Goal: Task Accomplishment & Management: Manage account settings

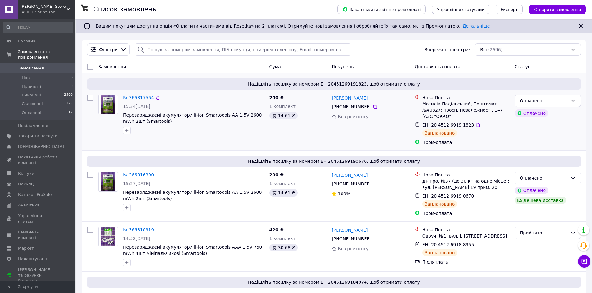
click at [132, 99] on link "№ 366317564" at bounding box center [138, 97] width 31 height 5
click at [138, 173] on link "№ 366316390" at bounding box center [138, 175] width 31 height 5
click at [138, 228] on link "№ 366310919" at bounding box center [138, 230] width 31 height 5
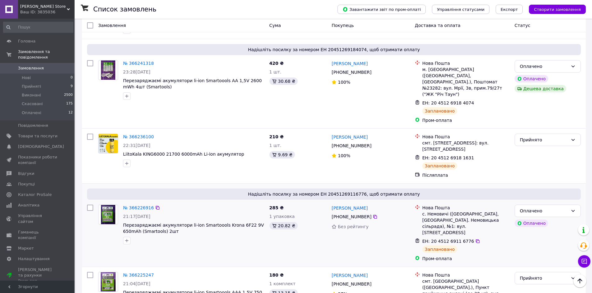
scroll to position [248, 0]
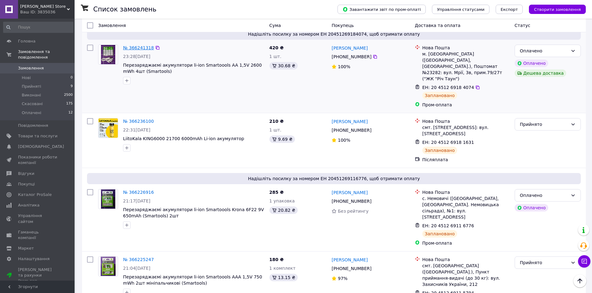
click at [134, 45] on link "№ 366241318" at bounding box center [138, 47] width 31 height 5
click at [133, 119] on link "№ 366236100" at bounding box center [138, 121] width 31 height 5
click at [138, 190] on link "№ 366226916" at bounding box center [138, 192] width 31 height 5
click at [138, 257] on link "№ 366225247" at bounding box center [138, 259] width 31 height 5
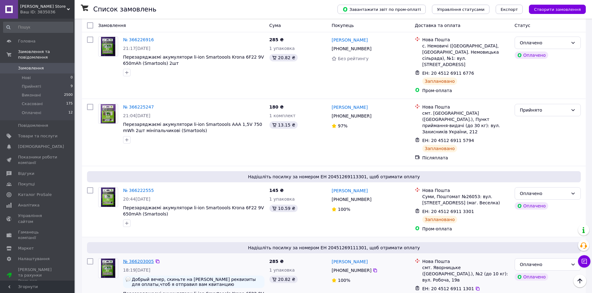
scroll to position [404, 0]
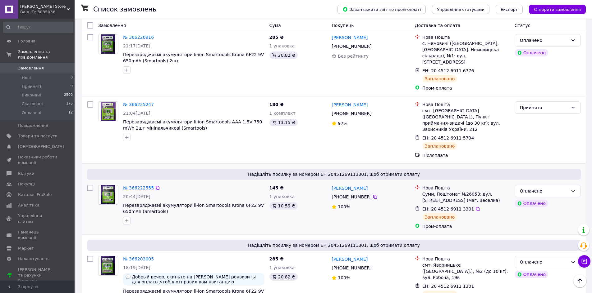
click at [137, 186] on link "№ 366222555" at bounding box center [138, 188] width 31 height 5
click at [139, 257] on link "№ 366203005" at bounding box center [138, 259] width 31 height 5
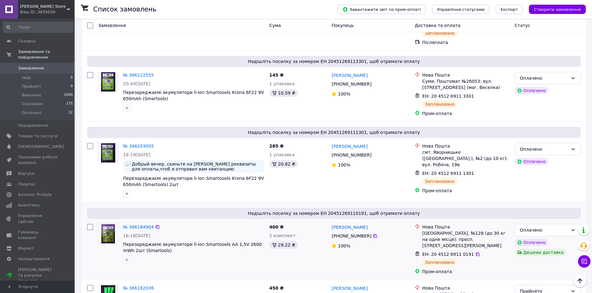
scroll to position [528, 0]
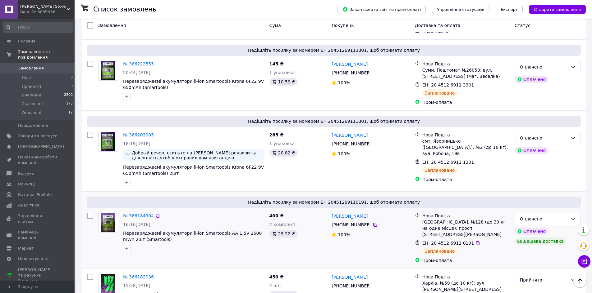
click at [134, 214] on link "№ 366184904" at bounding box center [138, 216] width 31 height 5
click at [139, 275] on link "№ 366182036" at bounding box center [138, 277] width 31 height 5
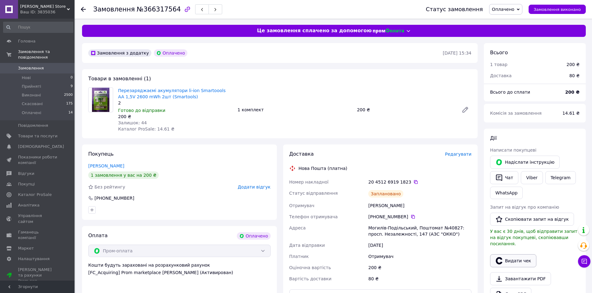
click at [516, 255] on button "Видати чек" at bounding box center [513, 261] width 46 height 13
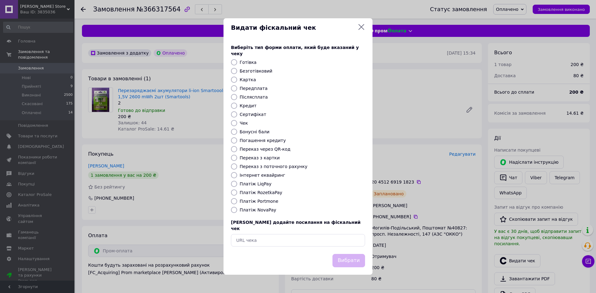
click at [271, 193] on label "Платіж RozetkaPay" at bounding box center [261, 192] width 43 height 5
click at [237, 193] on input "Платіж RozetkaPay" at bounding box center [234, 193] width 6 height 6
radio input "true"
click at [351, 254] on button "Вибрати" at bounding box center [349, 260] width 33 height 13
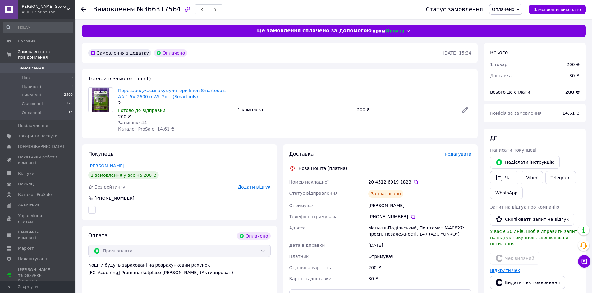
click at [511, 268] on link "Відкрити чек" at bounding box center [505, 270] width 30 height 5
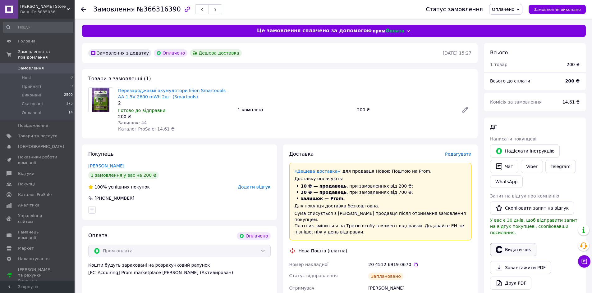
click at [516, 243] on button "Видати чек" at bounding box center [513, 249] width 46 height 13
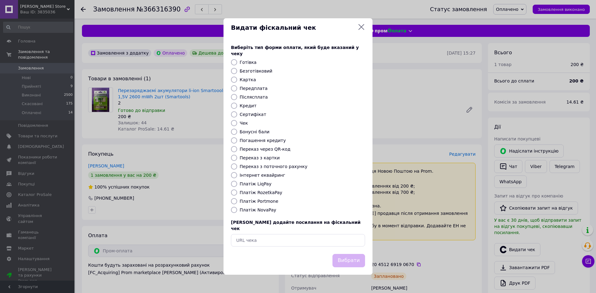
drag, startPoint x: 271, startPoint y: 190, endPoint x: 283, endPoint y: 198, distance: 14.8
click at [271, 190] on label "Платіж RozetkaPay" at bounding box center [261, 192] width 43 height 5
click at [237, 190] on input "Платіж RozetkaPay" at bounding box center [234, 193] width 6 height 6
radio input "true"
click at [345, 254] on button "Вибрати" at bounding box center [349, 260] width 33 height 13
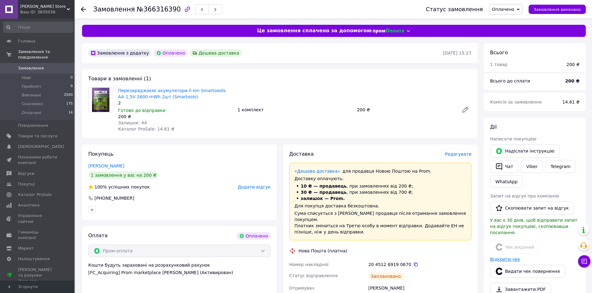
click at [510, 257] on link "Відкрити чек" at bounding box center [505, 259] width 30 height 5
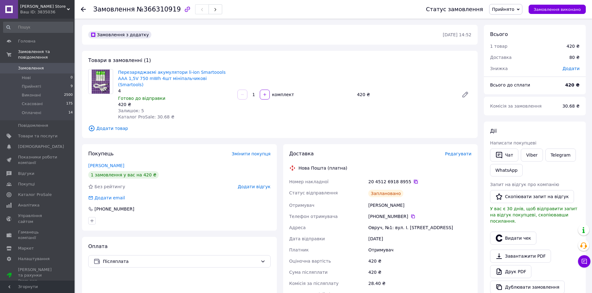
click at [414, 180] on icon at bounding box center [416, 182] width 4 height 4
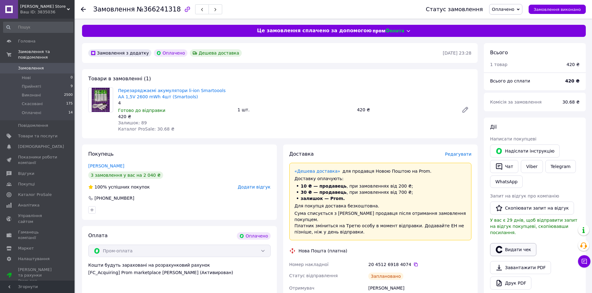
click at [510, 245] on button "Видати чек" at bounding box center [513, 249] width 46 height 13
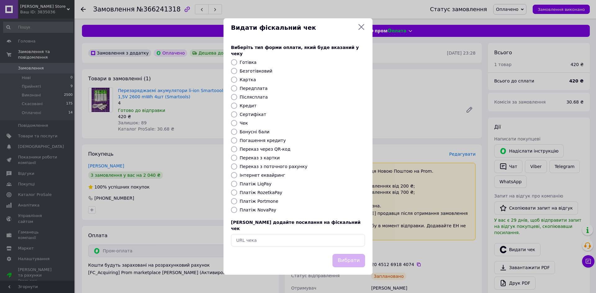
click at [267, 192] on label "Платіж RozetkaPay" at bounding box center [261, 192] width 43 height 5
click at [237, 192] on input "Платіж RozetkaPay" at bounding box center [234, 193] width 6 height 6
radio input "true"
click at [345, 256] on button "Вибрати" at bounding box center [349, 260] width 33 height 13
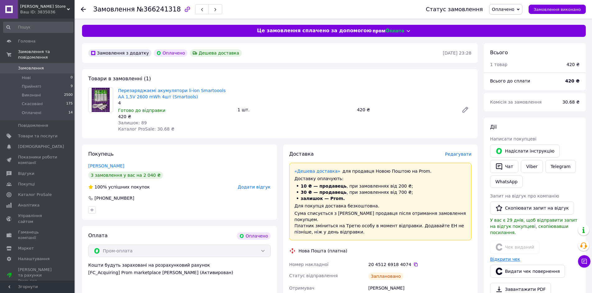
click at [509, 257] on link "Відкрити чек" at bounding box center [505, 259] width 30 height 5
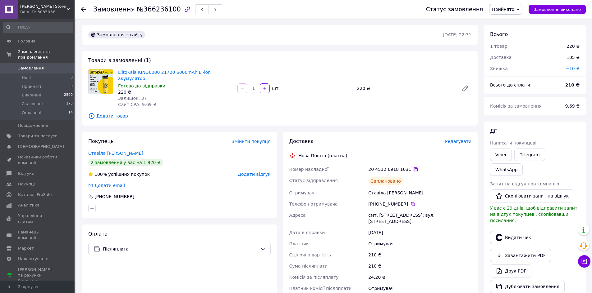
click at [413, 167] on icon at bounding box center [415, 169] width 5 height 5
copy link "KING6000 21700 6000mAh Li-ion акумулятор"
drag, startPoint x: 229, startPoint y: 70, endPoint x: 262, endPoint y: 69, distance: 32.9
click at [262, 69] on div "LiitoKala KING6000 21700 6000mAh Li-ion акумулятор Готово до відправки 220 ₴ За…" at bounding box center [295, 88] width 358 height 41
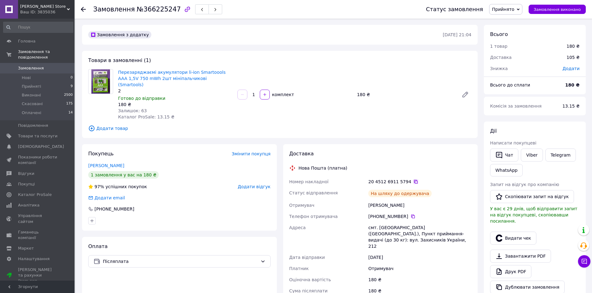
click at [414, 180] on icon at bounding box center [416, 182] width 4 height 4
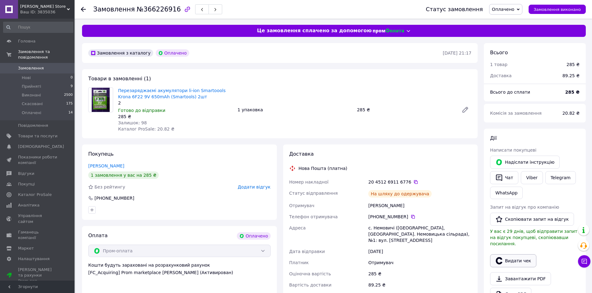
click at [513, 255] on button "Видати чек" at bounding box center [513, 261] width 46 height 13
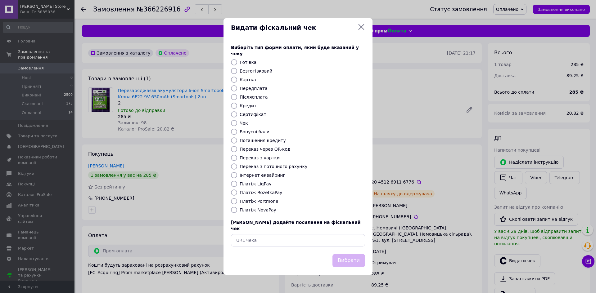
click at [264, 192] on label "Платіж RozetkaPay" at bounding box center [261, 192] width 43 height 5
click at [237, 192] on input "Платіж RozetkaPay" at bounding box center [234, 193] width 6 height 6
radio input "true"
click at [349, 256] on button "Вибрати" at bounding box center [349, 260] width 33 height 13
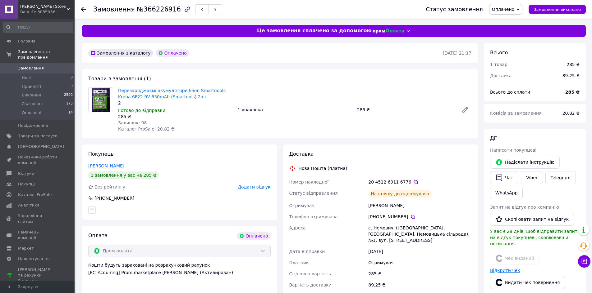
click at [504, 268] on link "Відкрити чек" at bounding box center [505, 270] width 30 height 5
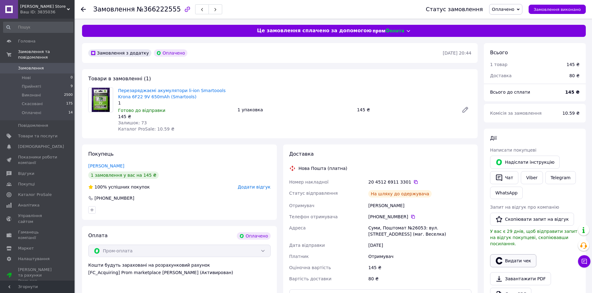
drag, startPoint x: 526, startPoint y: 256, endPoint x: 522, endPoint y: 256, distance: 4.0
click at [524, 256] on button "Видати чек" at bounding box center [513, 261] width 46 height 13
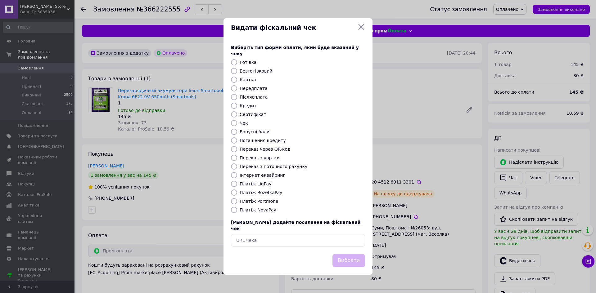
click at [260, 194] on label "Платіж RozetkaPay" at bounding box center [261, 192] width 43 height 5
click at [237, 194] on input "Платіж RozetkaPay" at bounding box center [234, 193] width 6 height 6
radio input "true"
click at [349, 254] on button "Вибрати" at bounding box center [349, 260] width 33 height 13
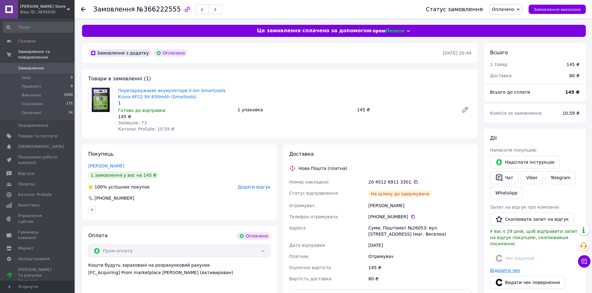
click at [503, 268] on link "Відкрити чек" at bounding box center [505, 270] width 30 height 5
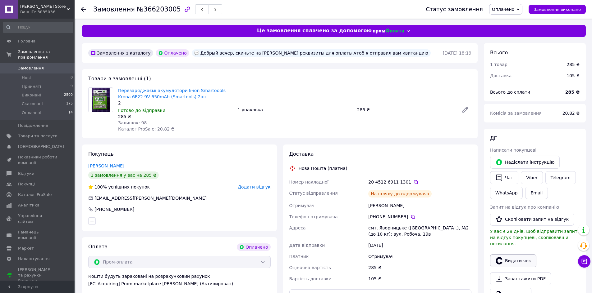
click at [516, 256] on button "Видати чек" at bounding box center [513, 261] width 46 height 13
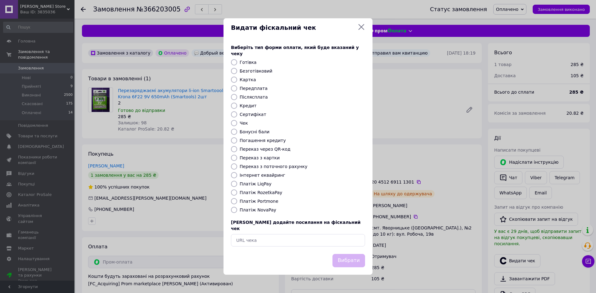
click at [269, 192] on label "Платіж RozetkaPay" at bounding box center [261, 192] width 43 height 5
click at [237, 192] on input "Платіж RozetkaPay" at bounding box center [234, 193] width 6 height 6
radio input "true"
click at [351, 255] on button "Вибрати" at bounding box center [349, 260] width 33 height 13
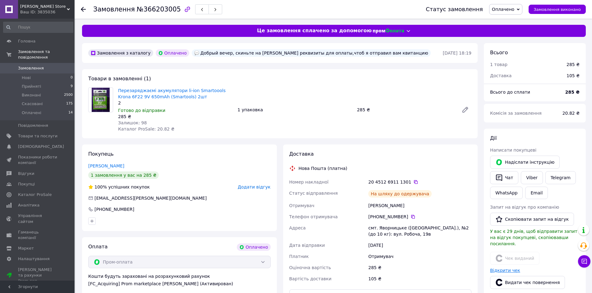
click at [506, 268] on link "Відкрити чек" at bounding box center [505, 270] width 30 height 5
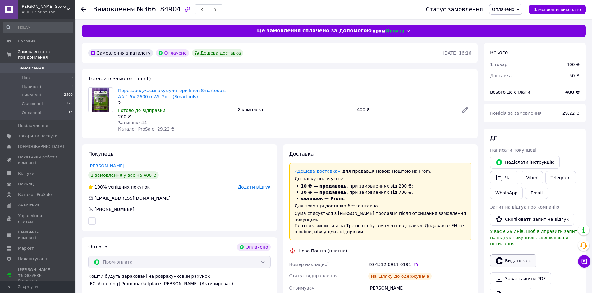
click at [518, 256] on button "Видати чек" at bounding box center [513, 261] width 46 height 13
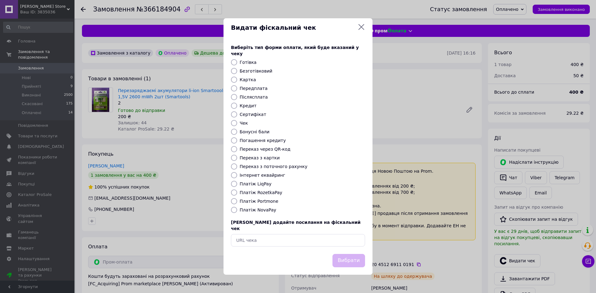
click at [268, 195] on label "Платіж RozetkaPay" at bounding box center [261, 192] width 43 height 5
click at [237, 196] on input "Платіж RozetkaPay" at bounding box center [234, 193] width 6 height 6
radio input "true"
click at [349, 256] on button "Вибрати" at bounding box center [349, 260] width 33 height 13
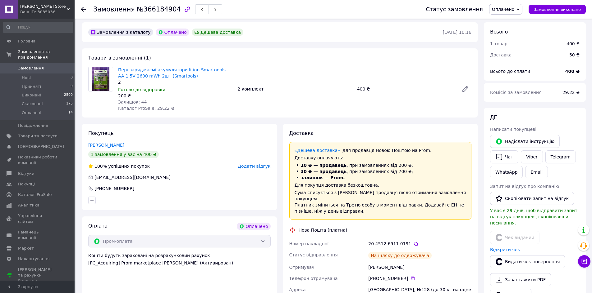
scroll to position [31, 0]
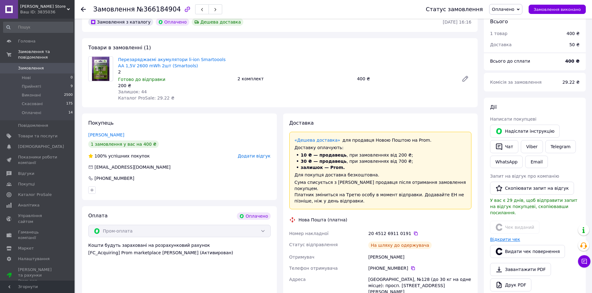
click at [507, 237] on link "Відкрити чек" at bounding box center [505, 239] width 30 height 5
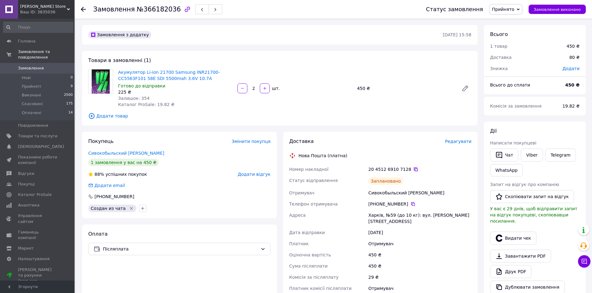
click at [413, 170] on icon at bounding box center [415, 169] width 5 height 5
copy link "CC5563F101"
drag, startPoint x: 238, startPoint y: 70, endPoint x: 264, endPoint y: 68, distance: 25.8
click at [264, 68] on div "Акумулятор Li-ion 21700 Samsung INR21700-CC5563F101 58E SDI 5500mah 3.6V 10.7A …" at bounding box center [295, 88] width 358 height 41
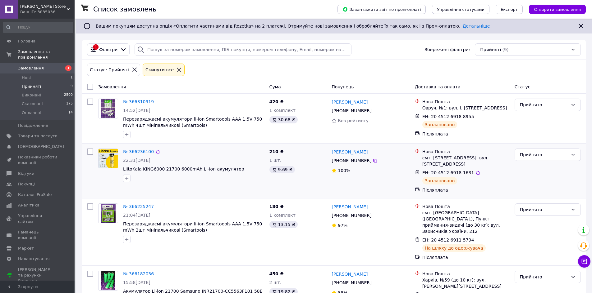
scroll to position [155, 0]
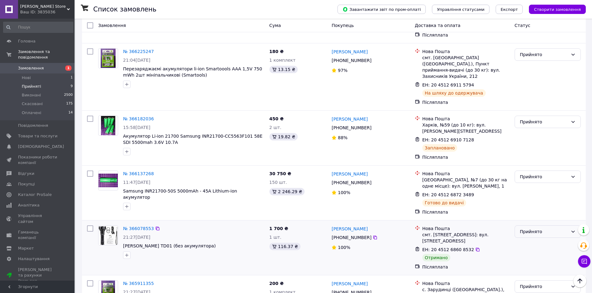
click at [545, 229] on div "Прийнято" at bounding box center [544, 232] width 48 height 7
click at [530, 238] on li "Виконано" at bounding box center [548, 239] width 66 height 11
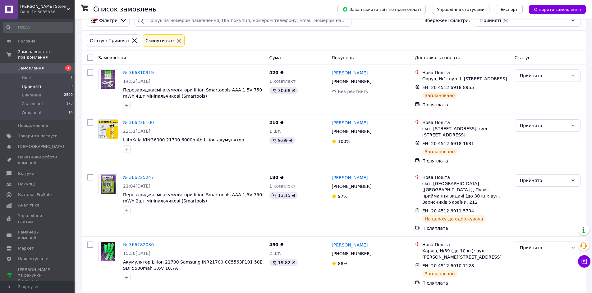
scroll to position [0, 0]
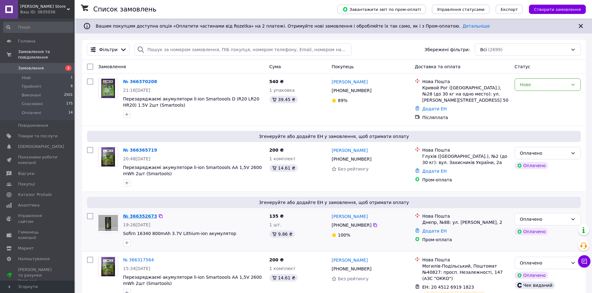
click at [138, 216] on link "№ 366352673" at bounding box center [140, 216] width 34 height 5
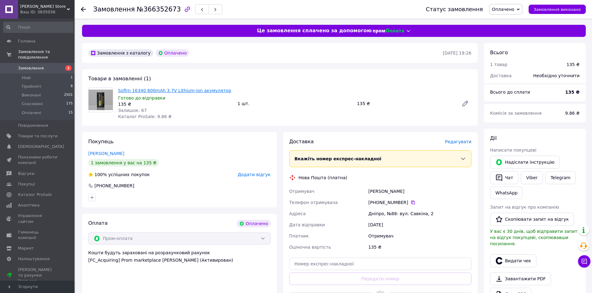
click at [172, 92] on link "Sofirn 16340 800mAh 3.7V Lithium-ion акумулятор" at bounding box center [174, 90] width 113 height 5
